Goal: Navigation & Orientation: Find specific page/section

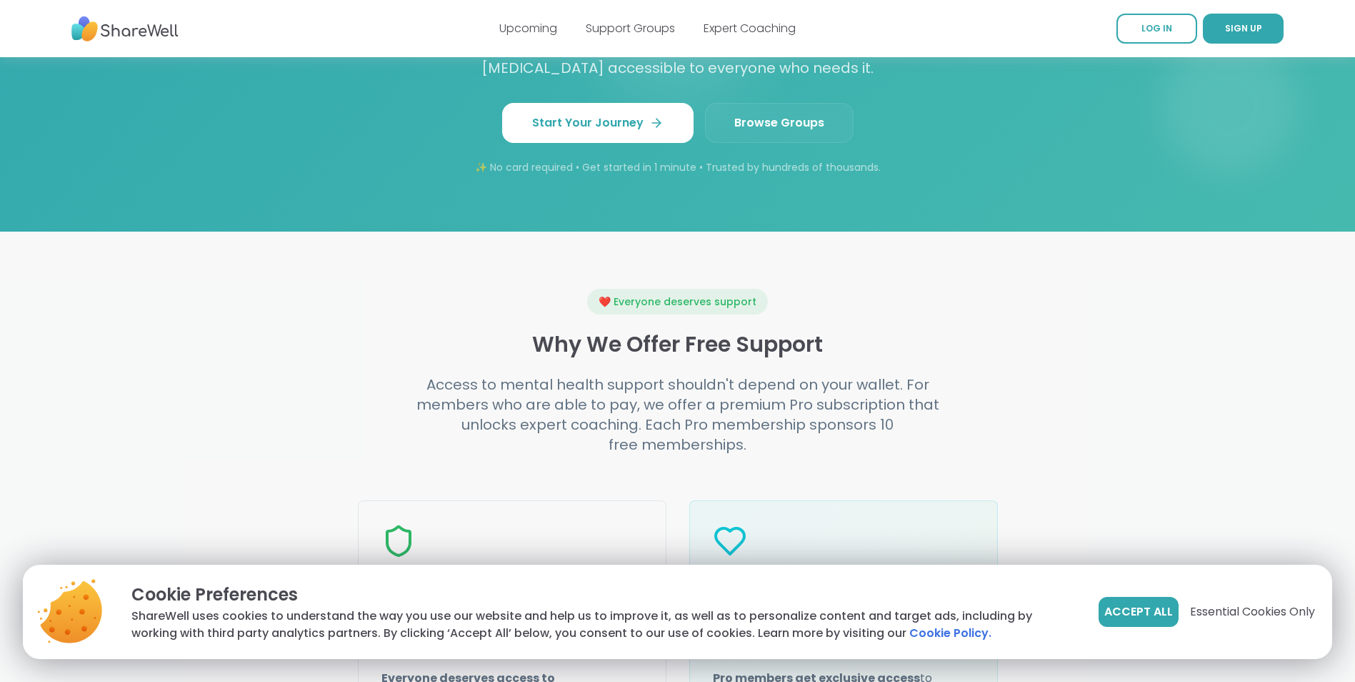
scroll to position [1357, 0]
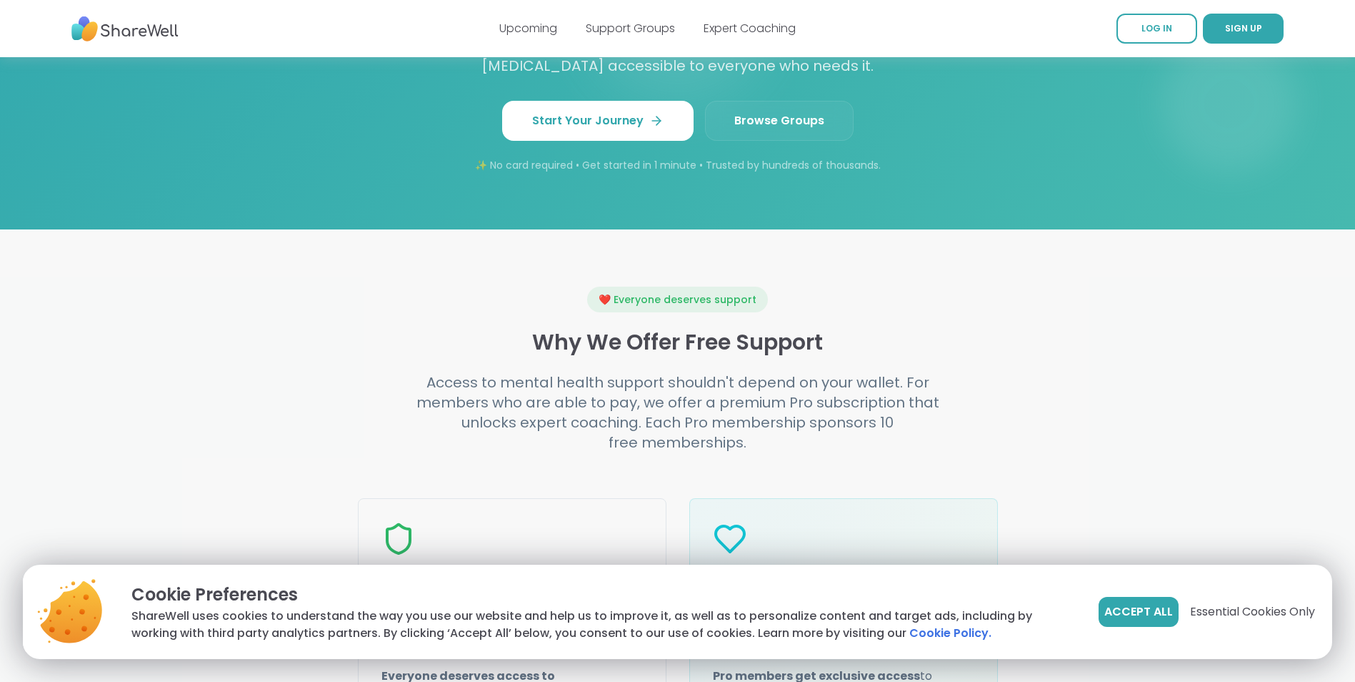
click at [754, 129] on span "Browse Groups" at bounding box center [779, 120] width 90 height 17
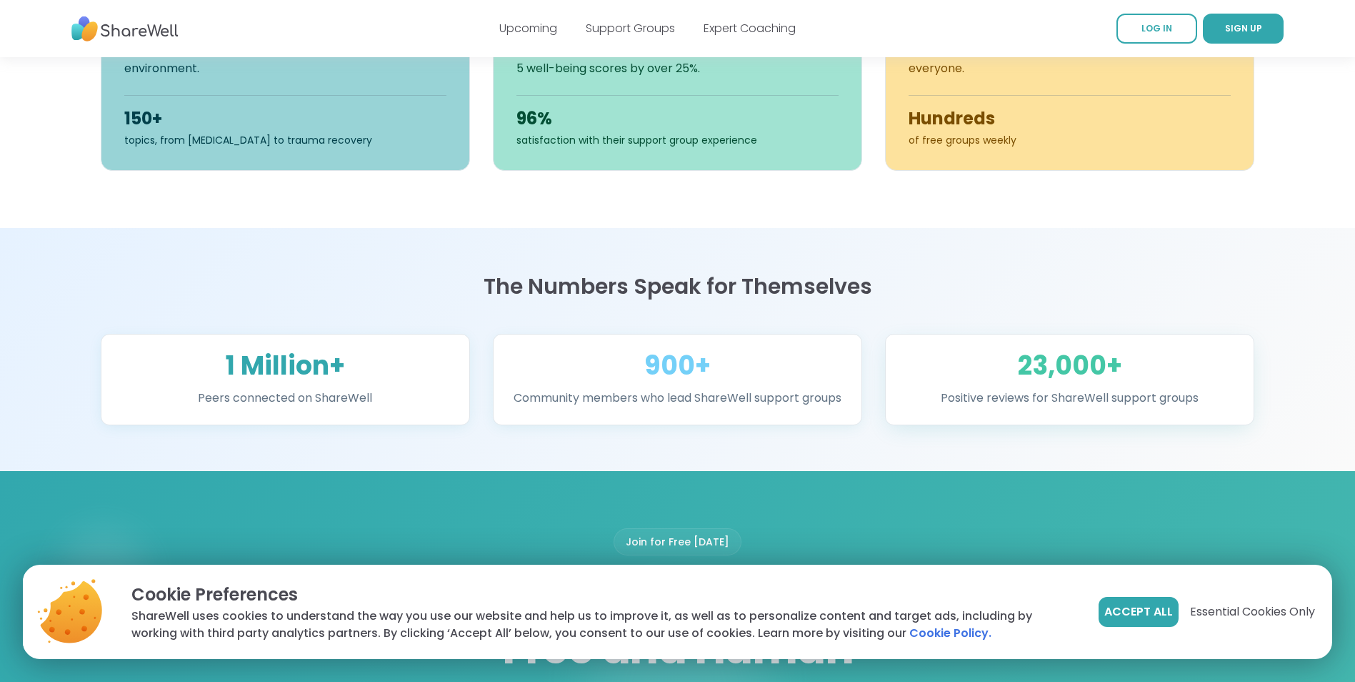
scroll to position [500, 0]
